Goal: Navigation & Orientation: Understand site structure

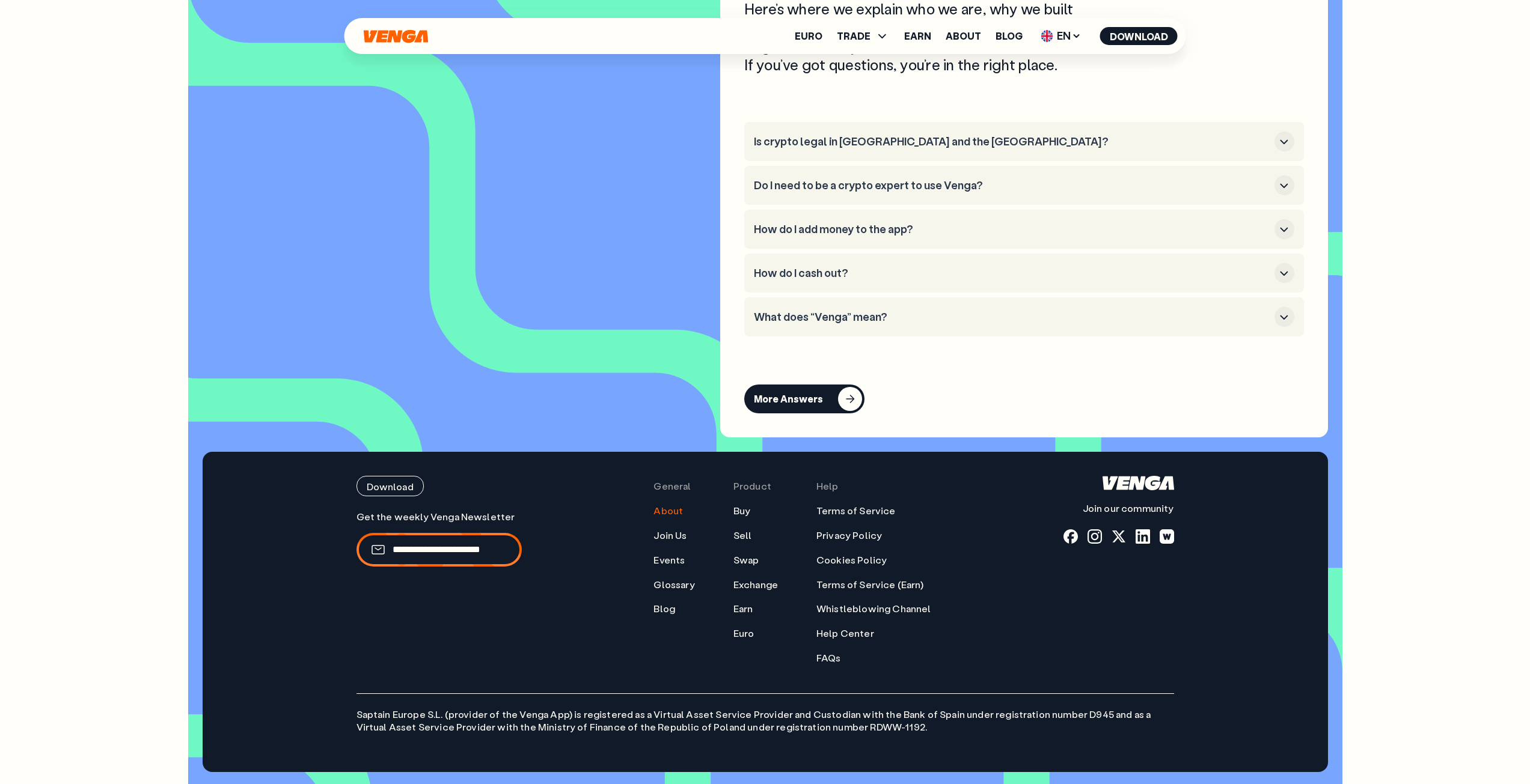
scroll to position [6075, 0]
click at [681, 562] on link "Events" at bounding box center [669, 560] width 32 height 13
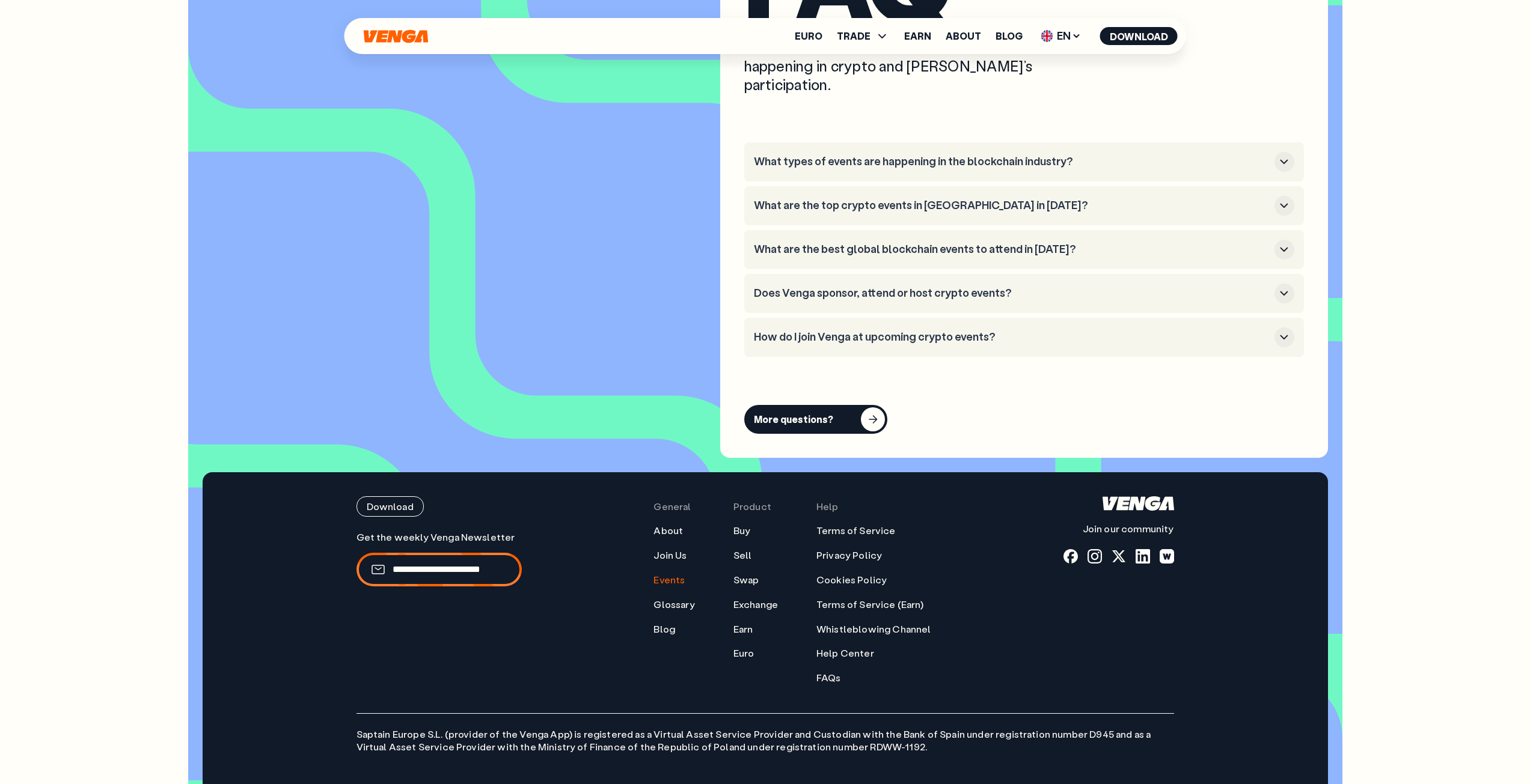
scroll to position [5114, 0]
click at [667, 598] on link "Glossary" at bounding box center [673, 604] width 41 height 13
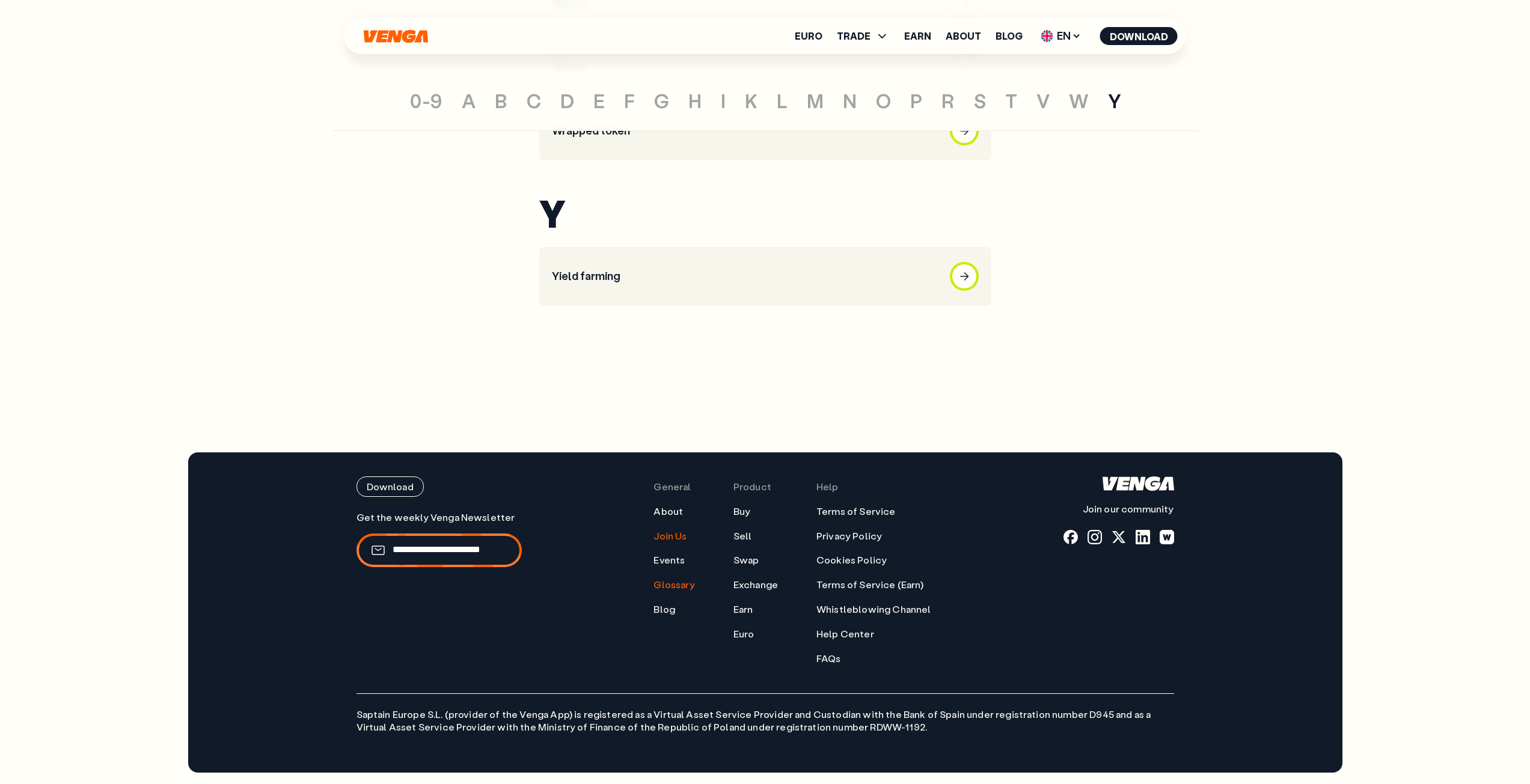
scroll to position [5622, 0]
click at [673, 513] on link "About" at bounding box center [668, 511] width 30 height 13
